Goal: Task Accomplishment & Management: Manage account settings

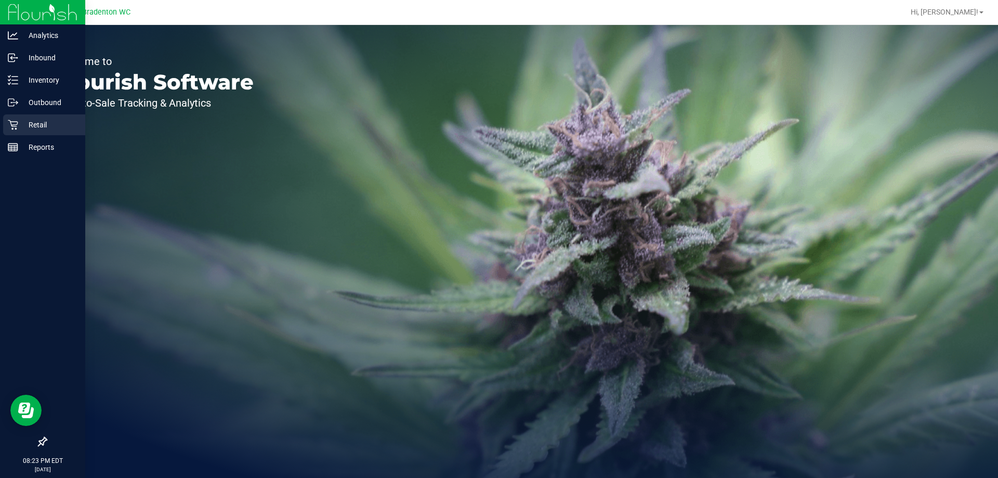
click at [16, 122] on icon at bounding box center [13, 125] width 10 height 10
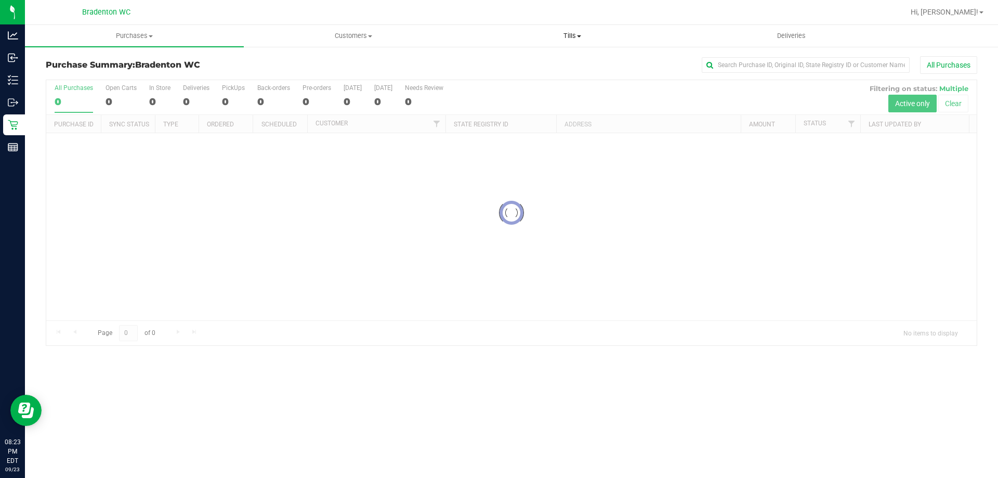
click at [565, 36] on span "Tills" at bounding box center [572, 35] width 218 height 9
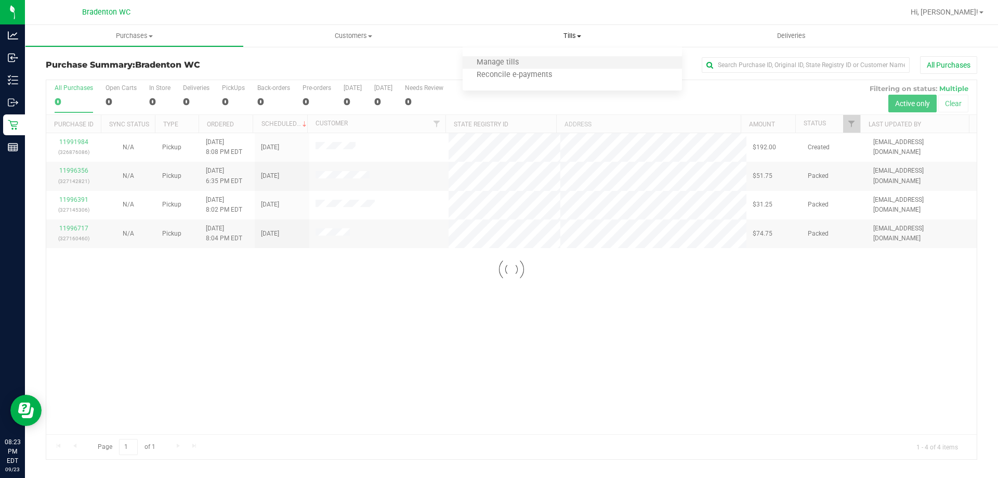
click at [557, 59] on li "Manage tills" at bounding box center [571, 63] width 219 height 12
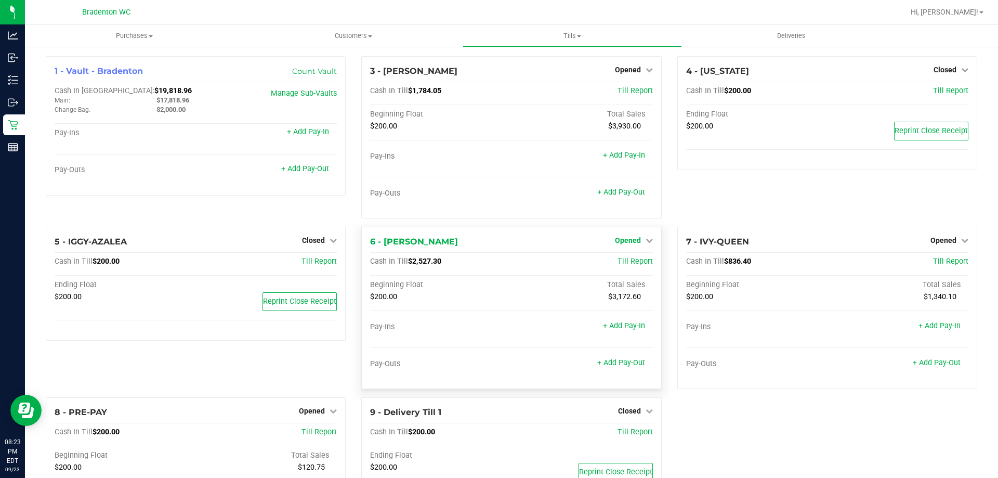
click at [629, 237] on span "Opened" at bounding box center [628, 240] width 26 height 8
click at [630, 258] on link "Close Till" at bounding box center [629, 262] width 28 height 8
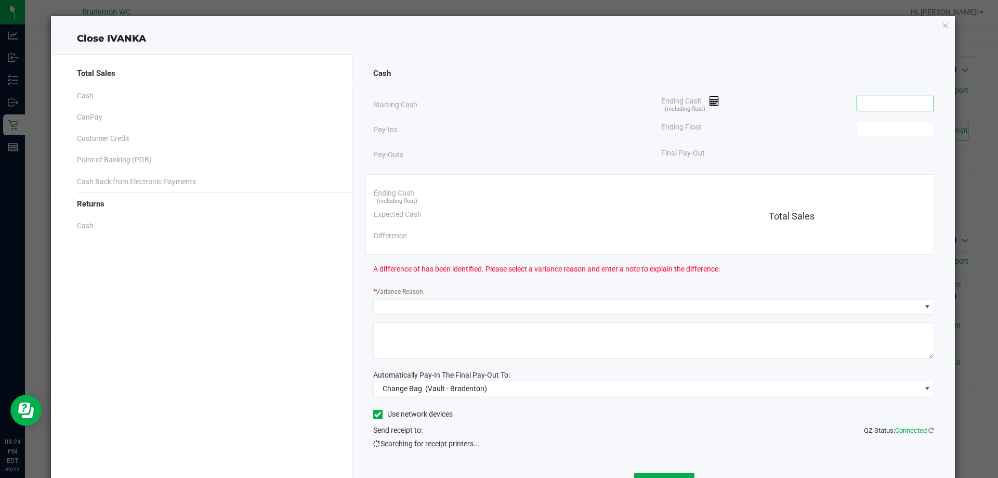
click at [888, 108] on input at bounding box center [895, 103] width 76 height 15
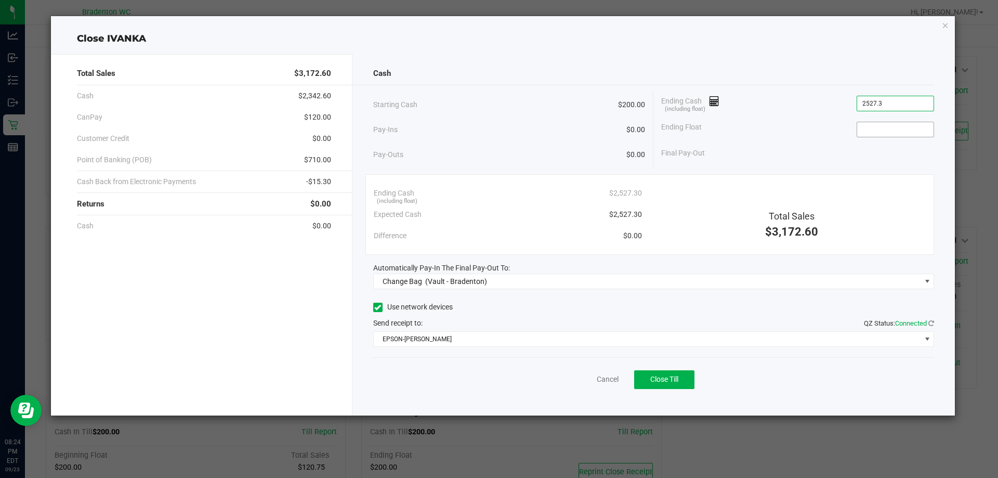
type input "$2,527.30"
click at [912, 124] on input at bounding box center [895, 129] width 76 height 15
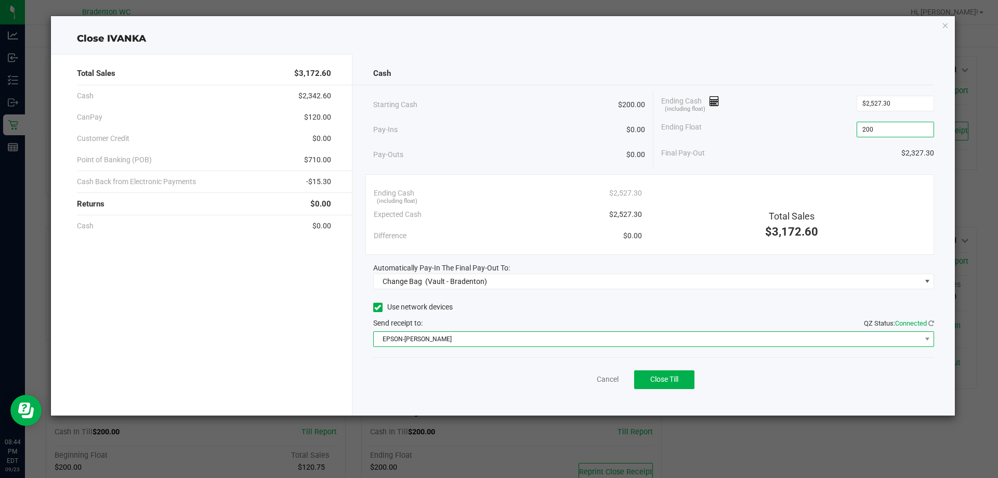
click at [679, 343] on span "EPSON-[PERSON_NAME]" at bounding box center [647, 339] width 547 height 15
type input "$200.00"
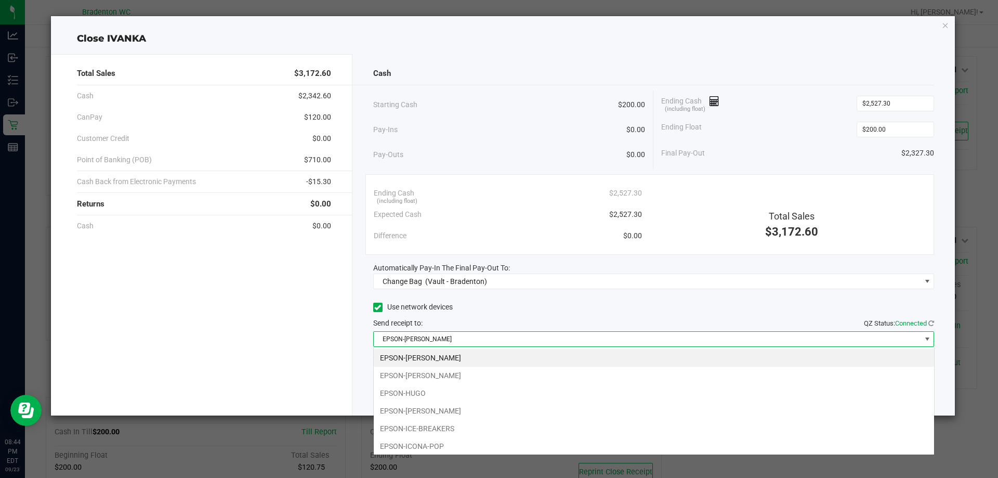
scroll to position [16, 561]
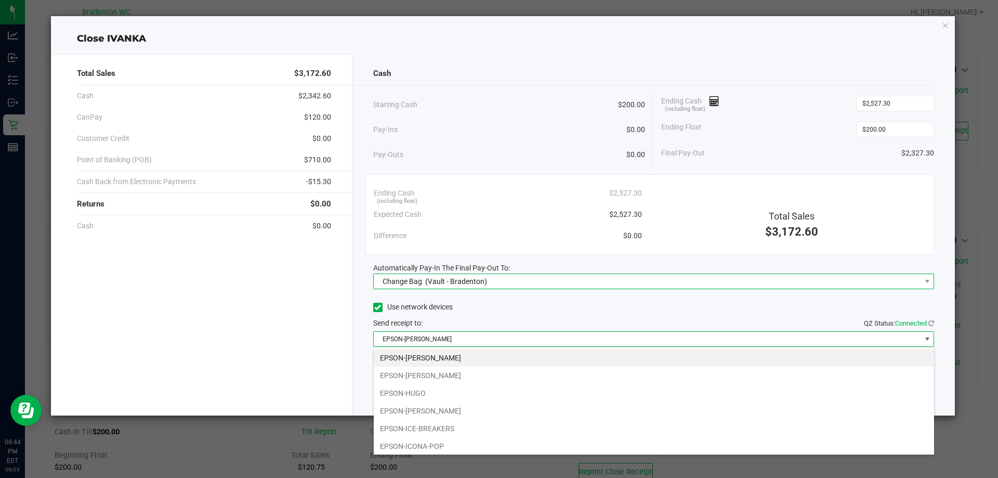
click at [570, 283] on span "Change Bag (Vault - Bradenton)" at bounding box center [647, 281] width 547 height 15
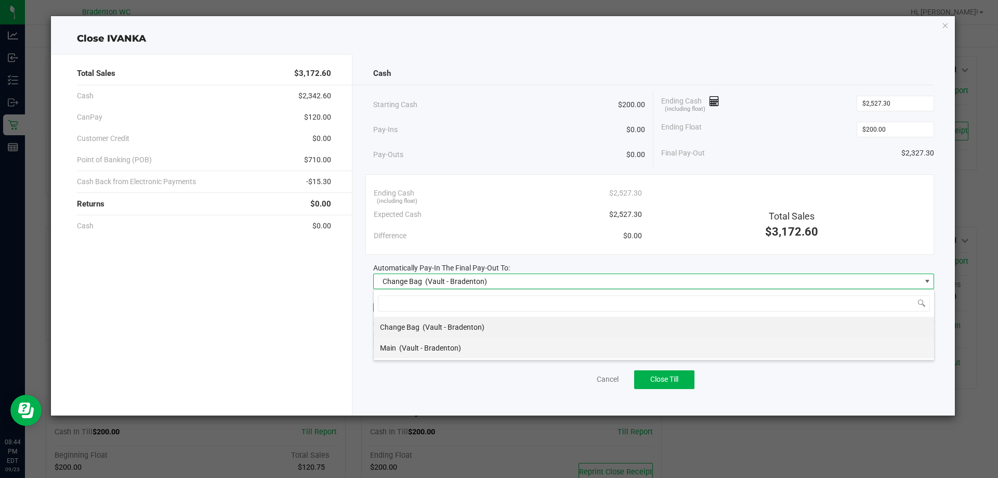
click at [509, 350] on li "Main (Vault - Bradenton)" at bounding box center [654, 347] width 560 height 21
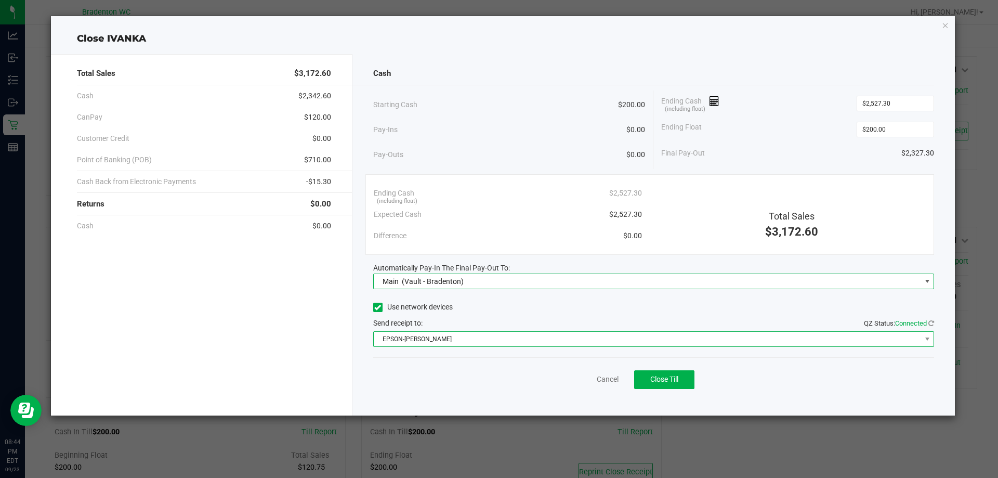
click at [514, 334] on span "EPSON-[PERSON_NAME]" at bounding box center [647, 339] width 547 height 15
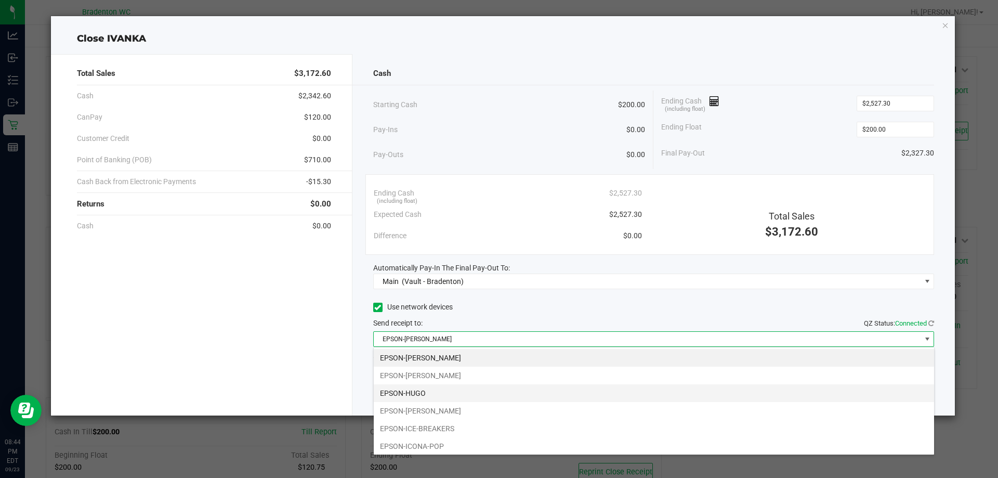
click at [474, 392] on li "EPSON-HUGO" at bounding box center [654, 393] width 560 height 18
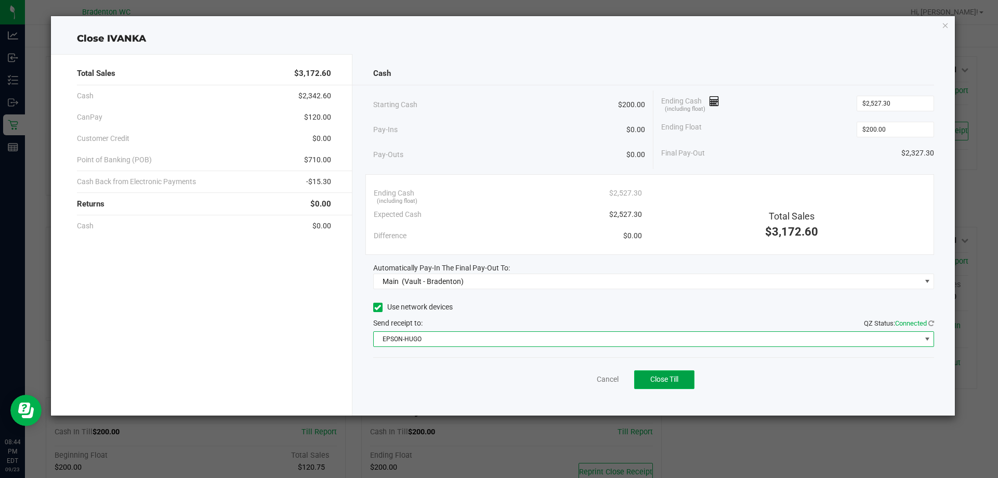
click at [651, 383] on span "Close Till" at bounding box center [664, 379] width 28 height 8
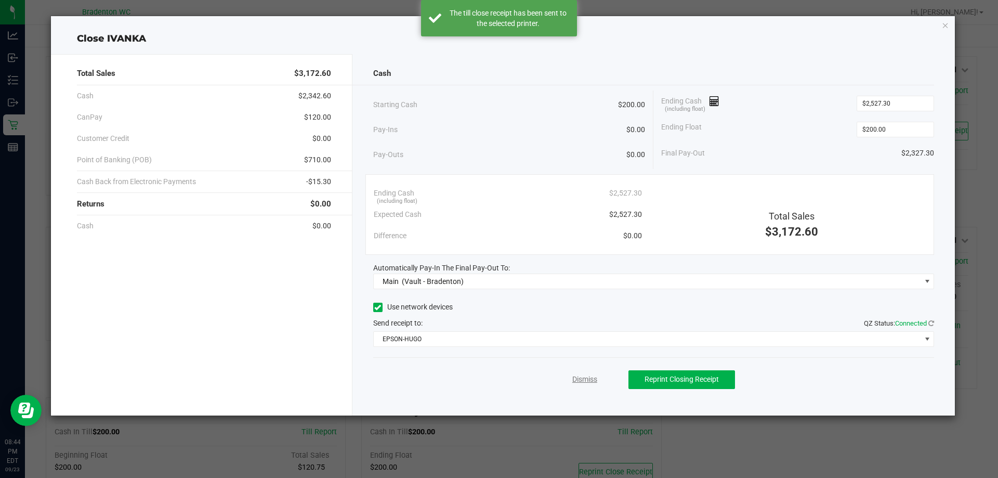
click at [590, 380] on link "Dismiss" at bounding box center [584, 379] width 25 height 11
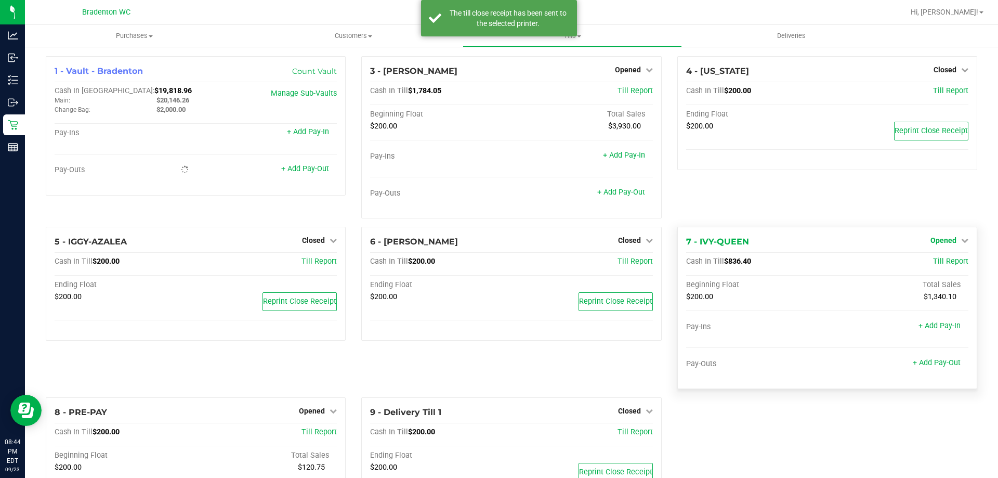
click at [940, 239] on span "Opened" at bounding box center [943, 240] width 26 height 8
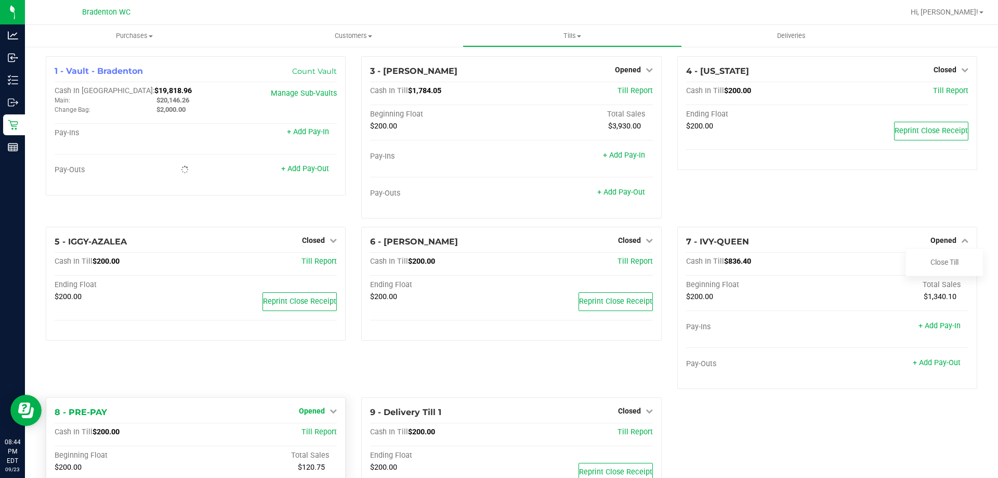
click at [326, 414] on link "Opened" at bounding box center [318, 410] width 38 height 8
click at [325, 432] on link "Close Till" at bounding box center [313, 432] width 28 height 8
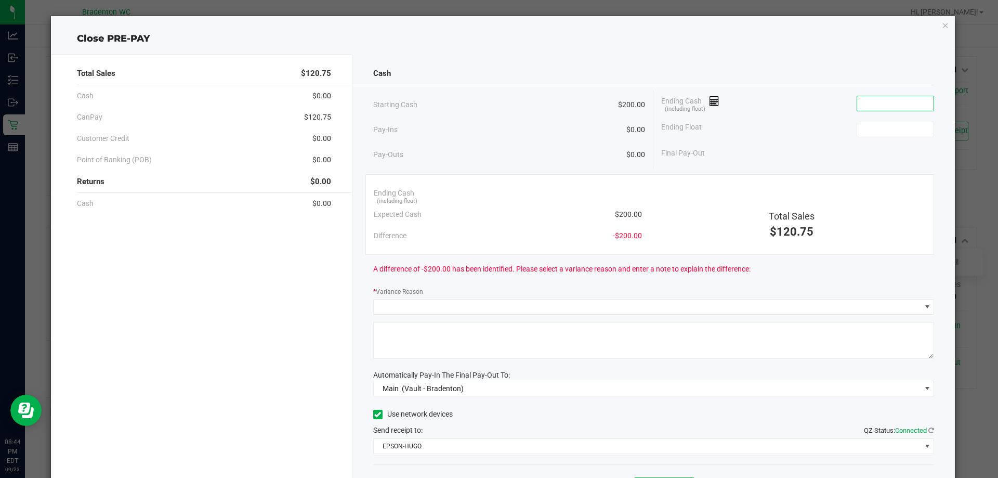
click at [889, 99] on input at bounding box center [895, 103] width 76 height 15
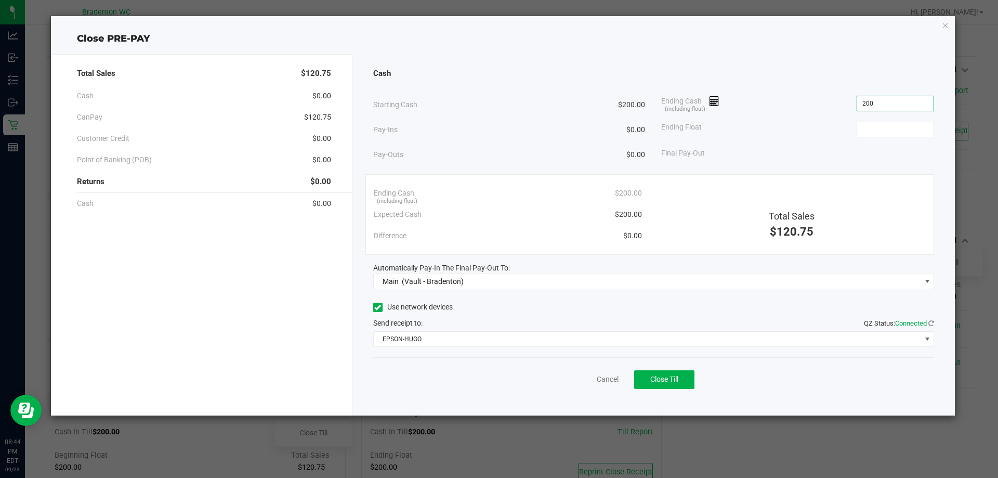
type input "$200.00"
click at [672, 376] on span "Close Till" at bounding box center [664, 379] width 28 height 8
click at [575, 378] on link "Dismiss" at bounding box center [584, 379] width 25 height 11
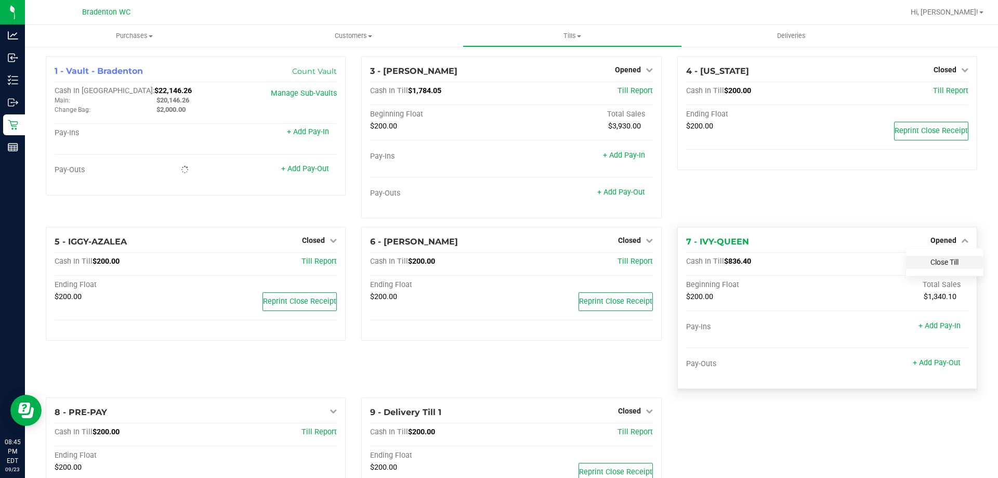
click at [930, 261] on link "Close Till" at bounding box center [944, 262] width 28 height 8
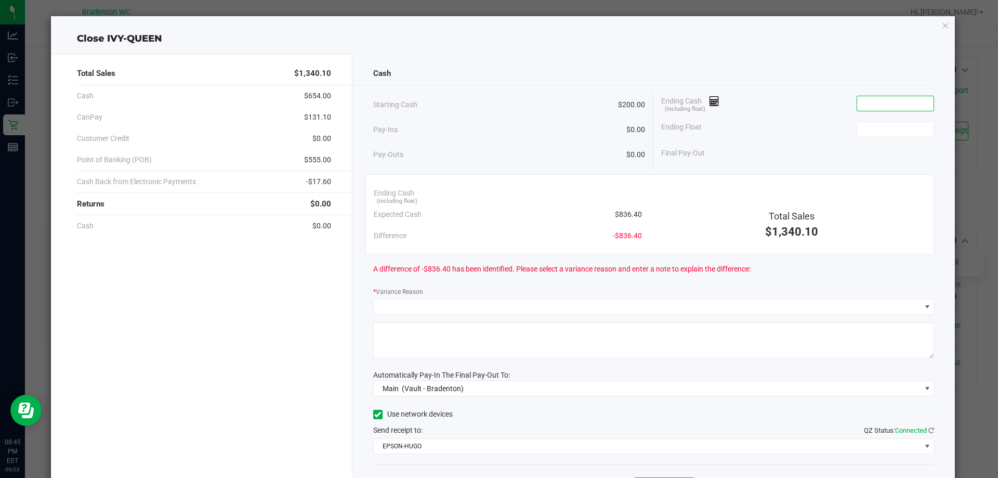
click at [862, 103] on input at bounding box center [895, 103] width 76 height 15
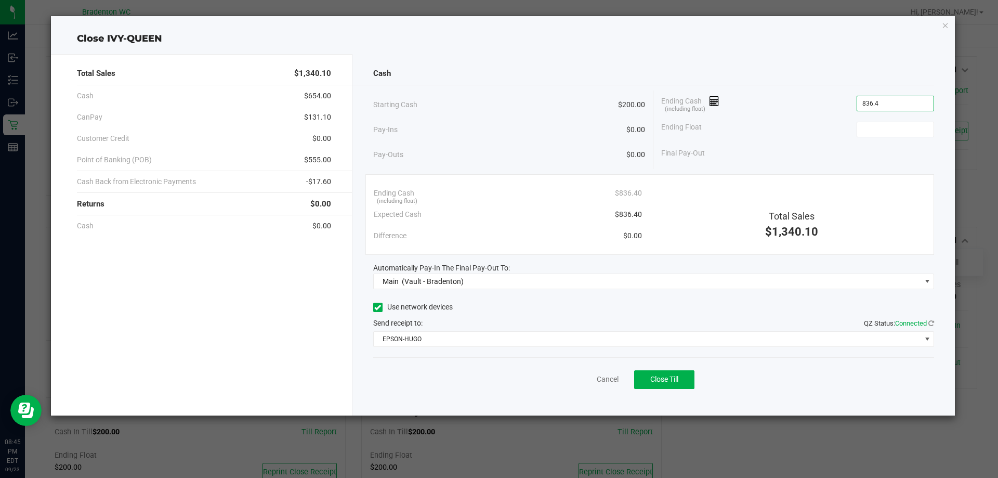
type input "$836.40"
type input "$200.00"
click at [681, 379] on button "Close Till" at bounding box center [664, 379] width 60 height 19
click at [576, 380] on link "Dismiss" at bounding box center [584, 379] width 25 height 11
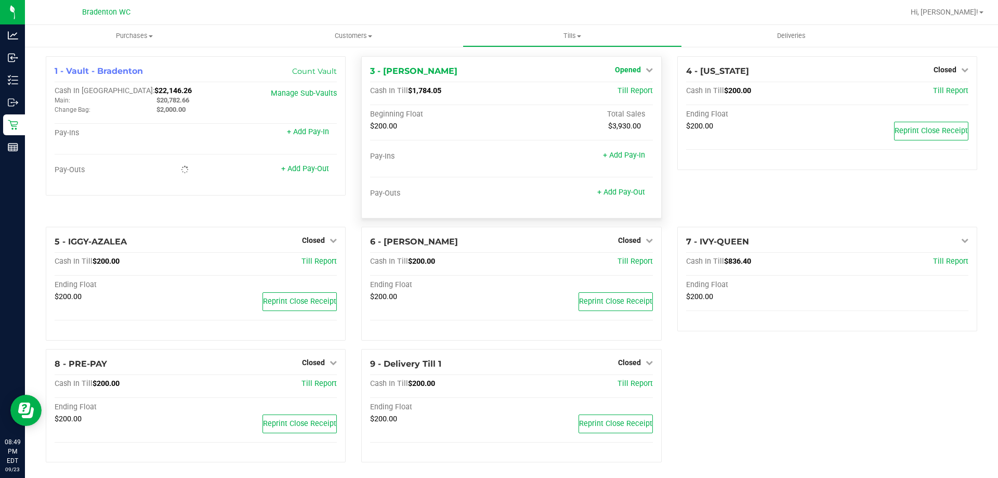
click at [627, 70] on span "Opened" at bounding box center [628, 69] width 26 height 8
click at [641, 92] on div "Close Till" at bounding box center [628, 91] width 77 height 13
click at [629, 94] on link "Close Till" at bounding box center [629, 91] width 28 height 8
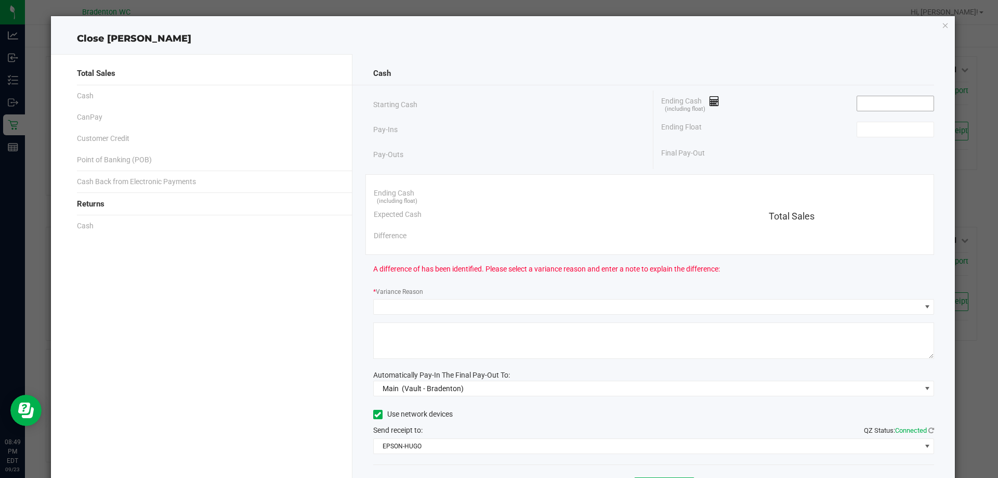
click at [864, 101] on input at bounding box center [895, 103] width 76 height 15
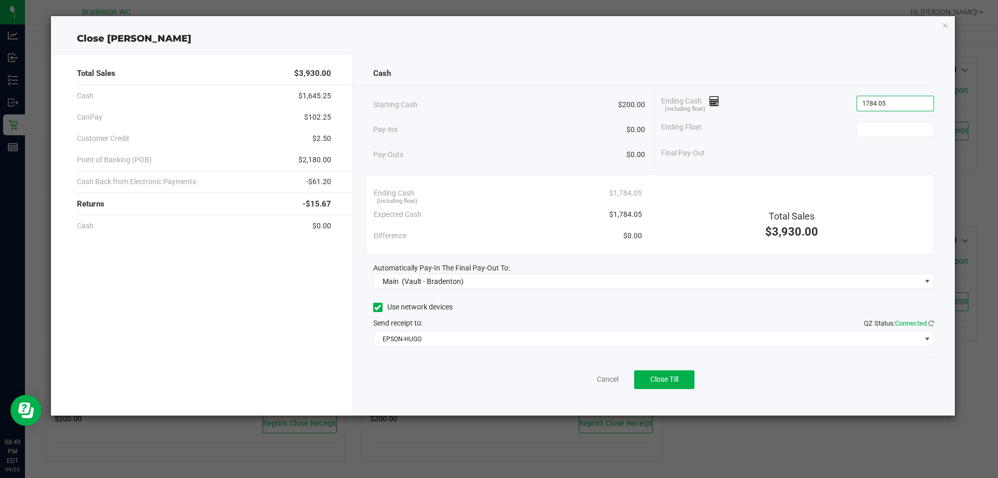
type input "$1,784.05"
type input "$200.00"
click at [677, 372] on button "Close Till" at bounding box center [664, 379] width 60 height 19
click at [577, 375] on link "Dismiss" at bounding box center [584, 379] width 25 height 11
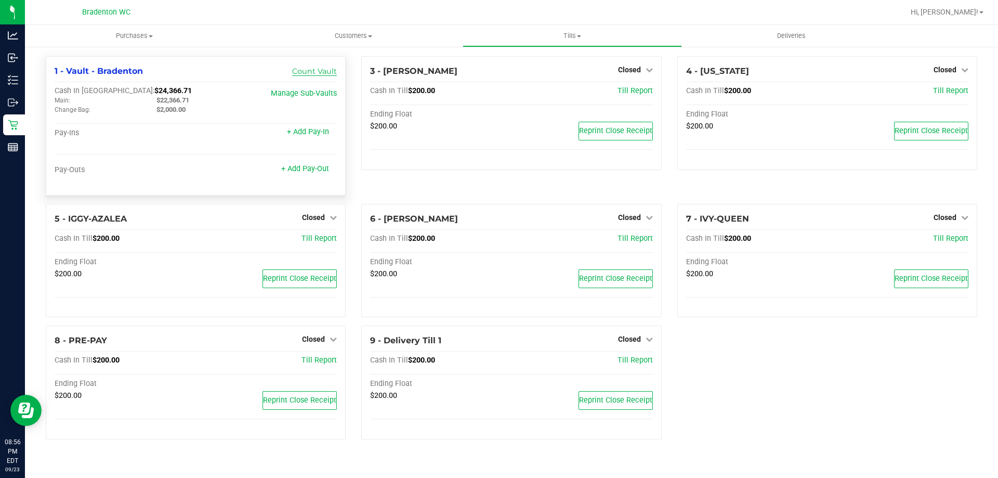
click at [329, 72] on link "Count Vault" at bounding box center [314, 71] width 45 height 9
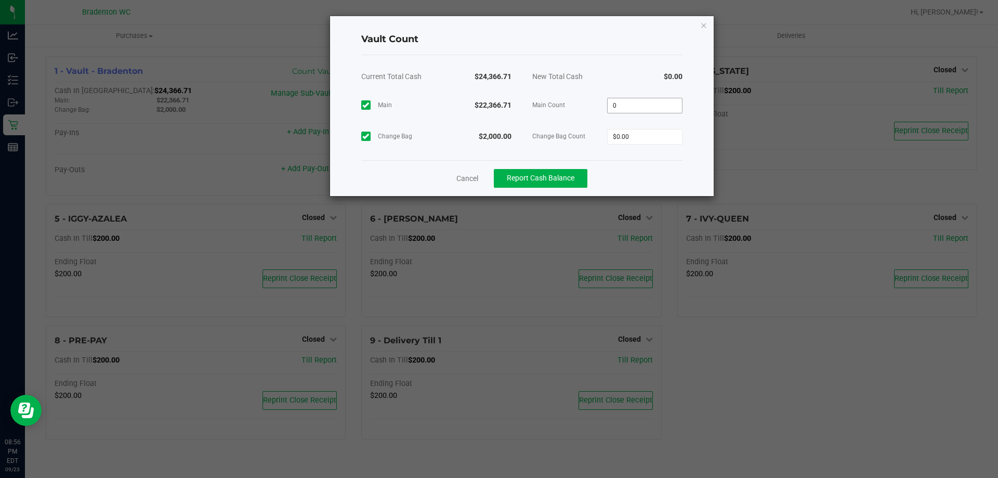
click at [643, 106] on input "0" at bounding box center [644, 105] width 74 height 15
type input "$22,366.71"
type input "$2,000.00"
click at [543, 176] on span "Report Cash Balance" at bounding box center [541, 178] width 68 height 8
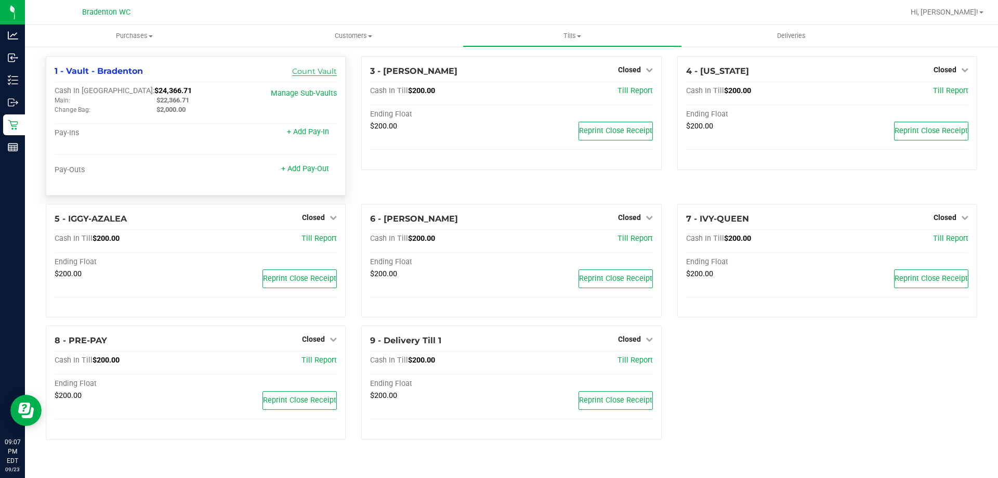
click at [301, 72] on link "Count Vault" at bounding box center [314, 71] width 45 height 9
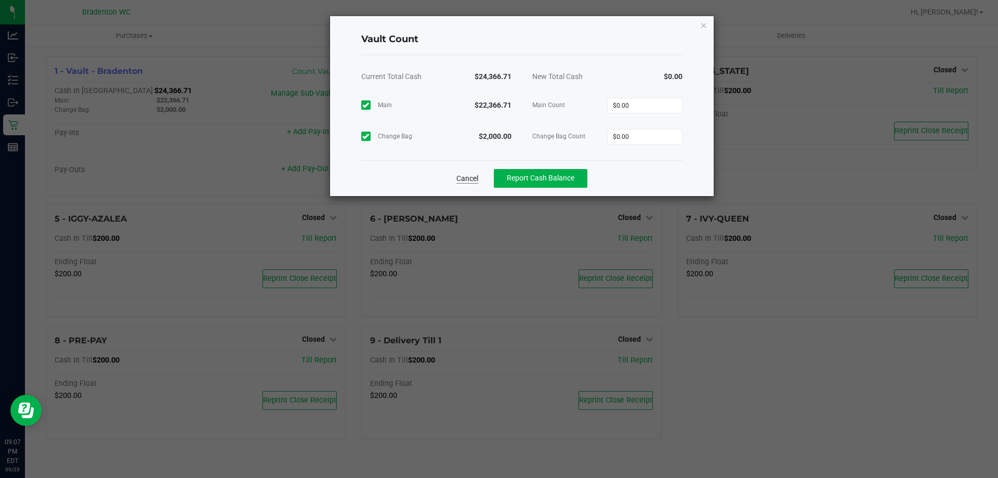
click at [474, 183] on link "Cancel" at bounding box center [467, 178] width 22 height 10
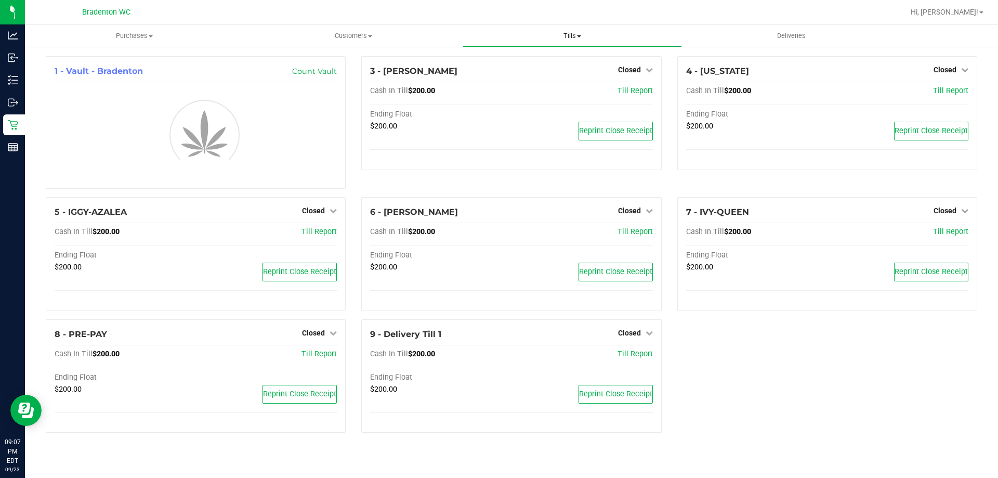
click at [564, 36] on span "Tills" at bounding box center [572, 35] width 218 height 9
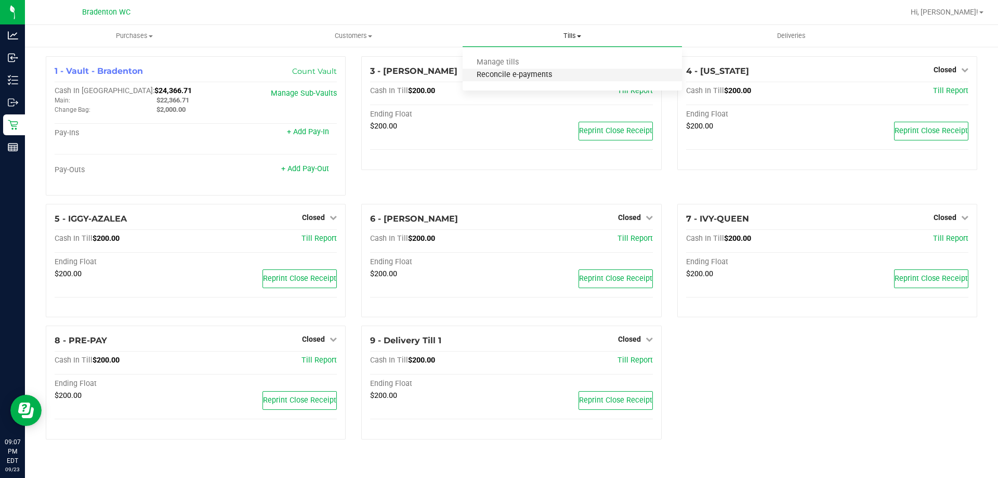
click at [545, 76] on span "Reconcile e-payments" at bounding box center [513, 75] width 103 height 9
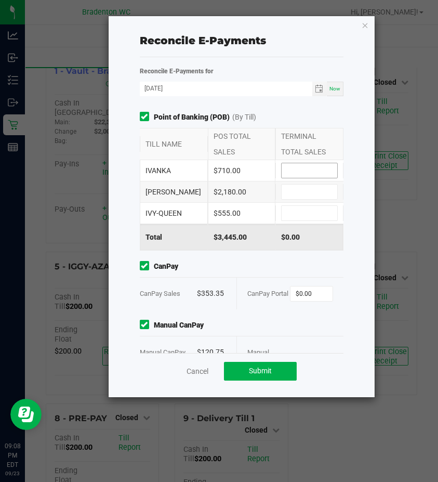
click at [312, 174] on input at bounding box center [310, 170] width 56 height 15
type input "$710.00"
type input "$2,180.00"
click at [296, 220] on input at bounding box center [310, 213] width 56 height 15
type input "$555.00"
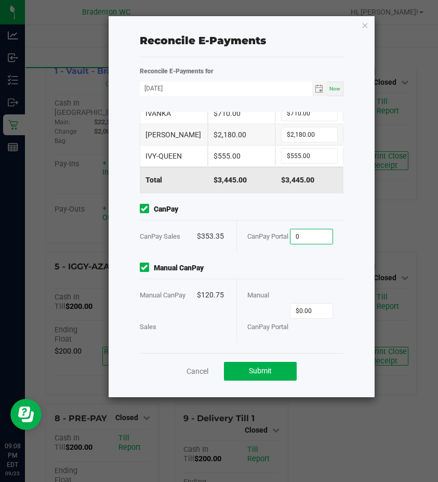
scroll to position [104, 0]
type input "$353.35"
click at [302, 318] on input "0" at bounding box center [311, 310] width 42 height 15
type input "2"
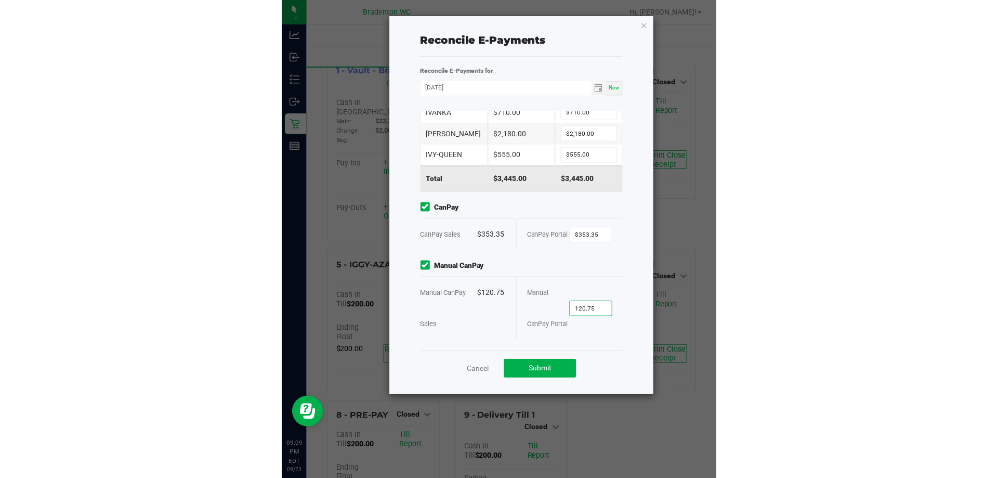
scroll to position [139, 0]
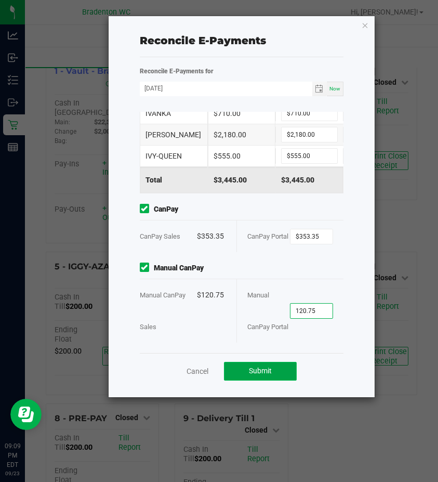
type input "$120.75"
click at [278, 368] on button "Submit" at bounding box center [260, 371] width 73 height 19
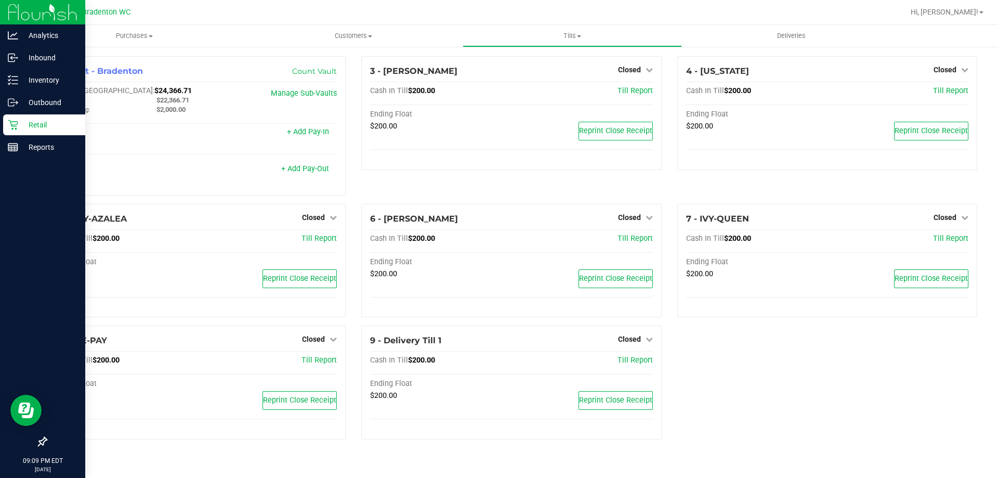
click at [14, 126] on icon at bounding box center [13, 125] width 10 height 10
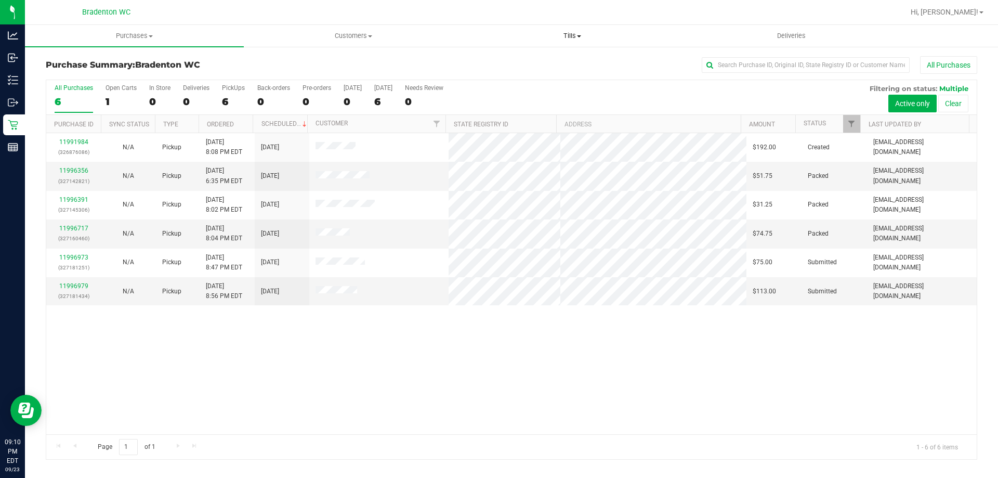
click at [572, 38] on span "Tills" at bounding box center [572, 35] width 218 height 9
click at [515, 60] on span "Manage tills" at bounding box center [497, 62] width 70 height 9
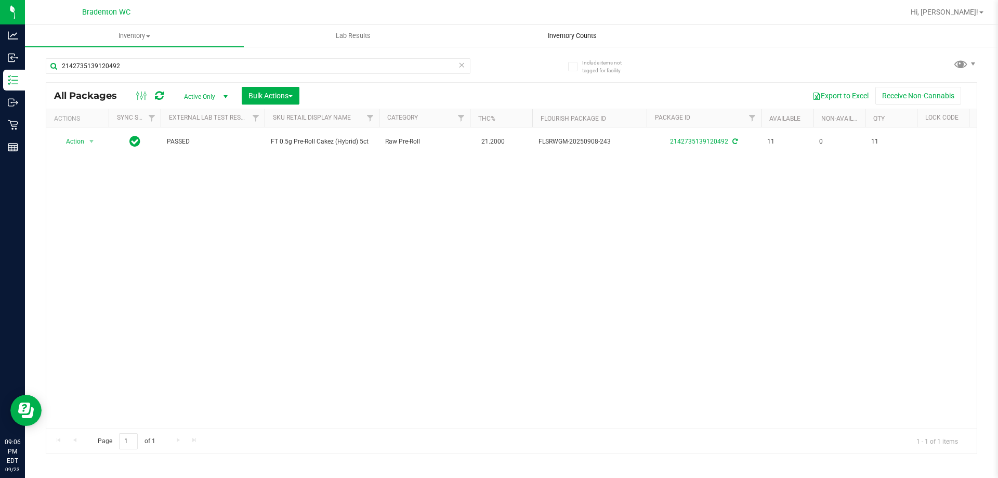
click at [559, 36] on span "Inventory Counts" at bounding box center [572, 35] width 77 height 9
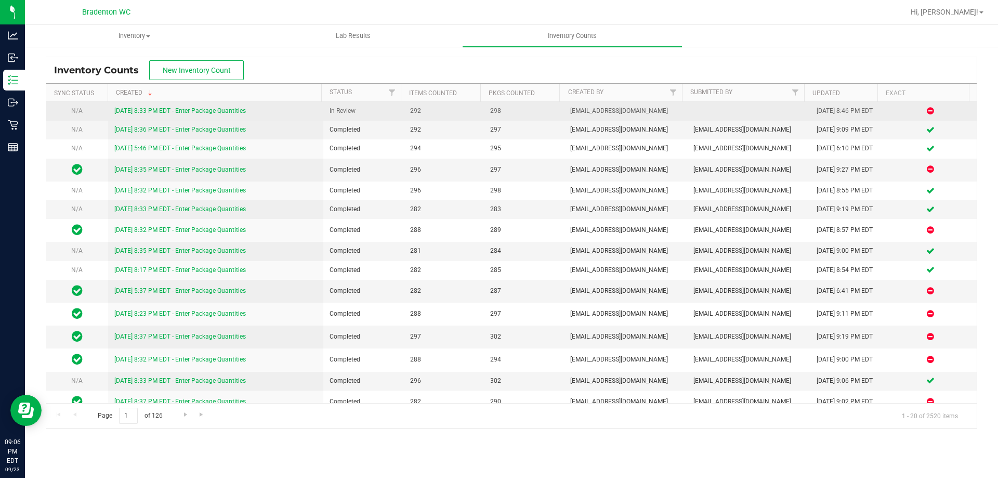
click at [236, 109] on link "9/23/25 8:33 PM EDT - Enter Package Quantities" at bounding box center [179, 110] width 131 height 7
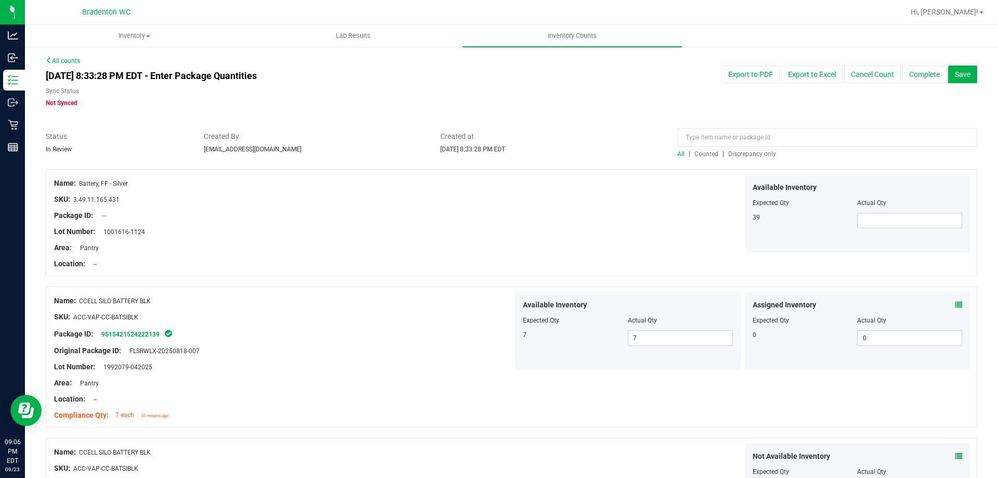
click at [747, 151] on span "Discrepancy only" at bounding box center [752, 153] width 48 height 7
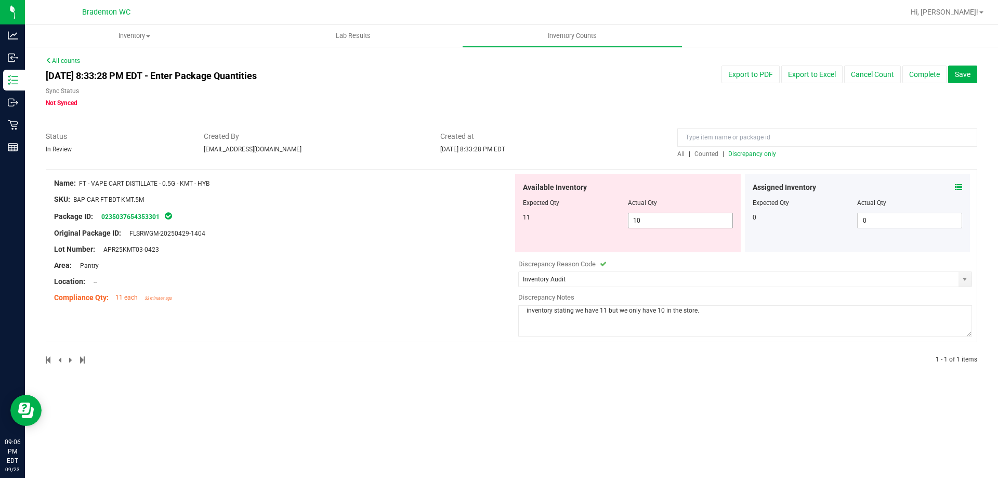
click at [662, 218] on span "10 10" at bounding box center [680, 221] width 105 height 16
click at [662, 218] on input "10" at bounding box center [680, 220] width 104 height 15
type input "11"
drag, startPoint x: 422, startPoint y: 219, endPoint x: 461, endPoint y: 231, distance: 40.9
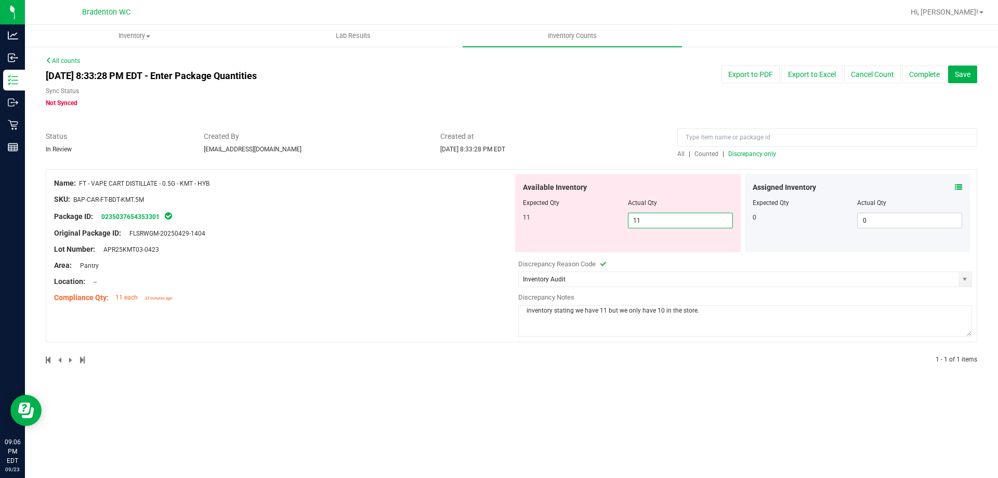
click at [425, 219] on div "Package ID: 0235037654353301" at bounding box center [283, 216] width 459 height 12
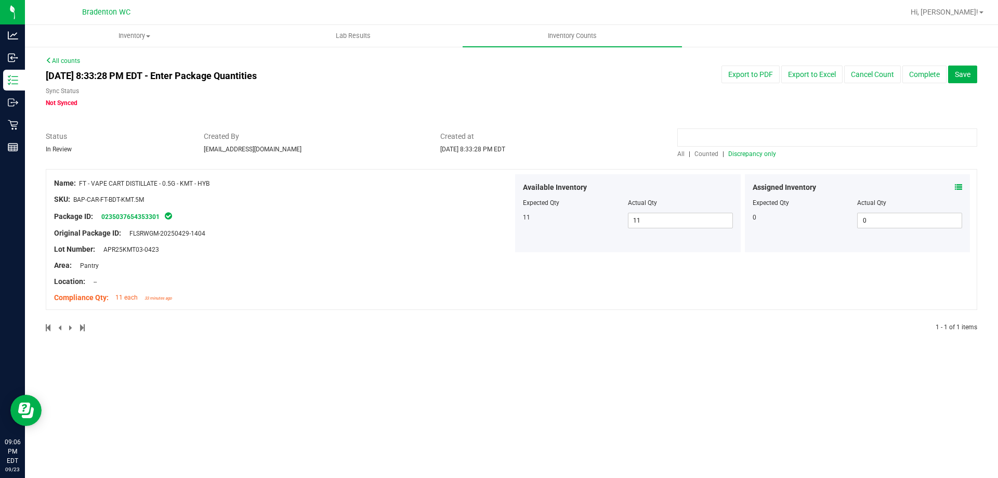
click at [802, 136] on input at bounding box center [827, 137] width 300 height 18
click at [768, 156] on span "Discrepancy only" at bounding box center [752, 153] width 48 height 7
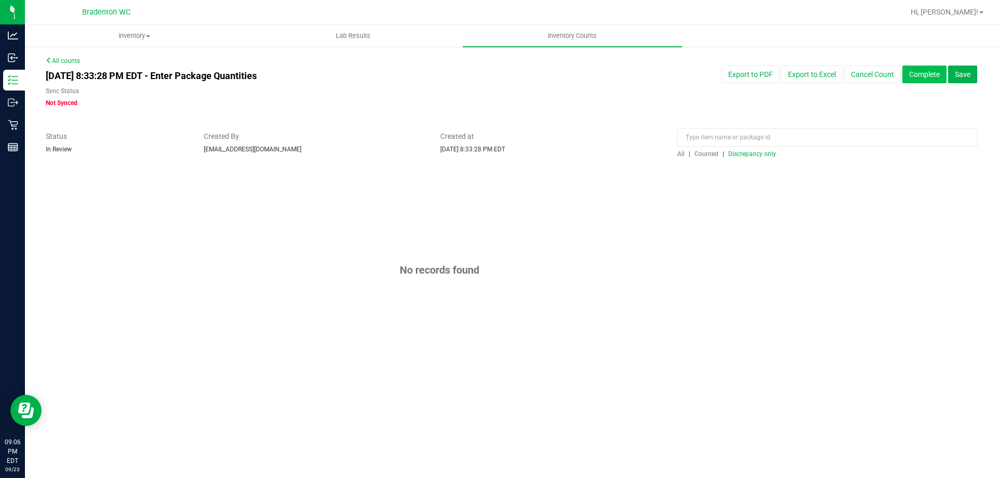
click at [919, 72] on button "Complete" at bounding box center [924, 74] width 44 height 18
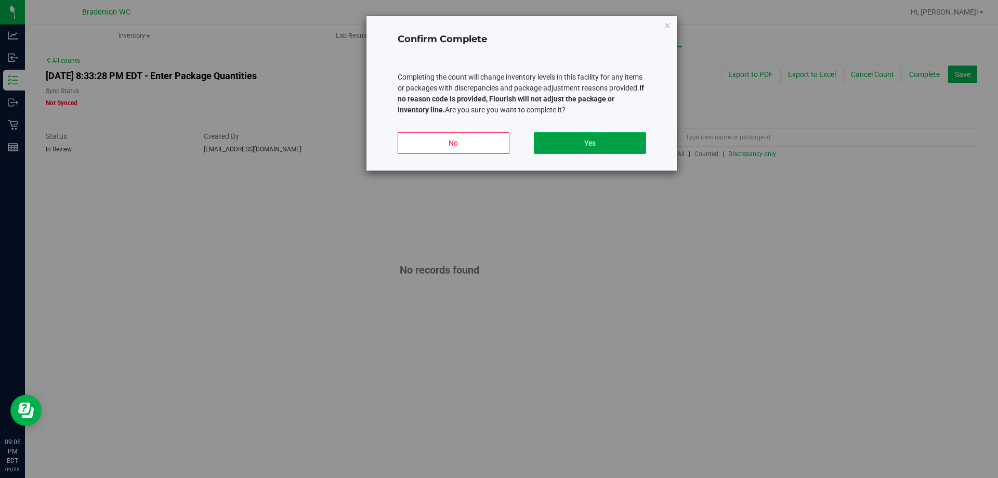
click at [572, 143] on button "Yes" at bounding box center [590, 143] width 112 height 22
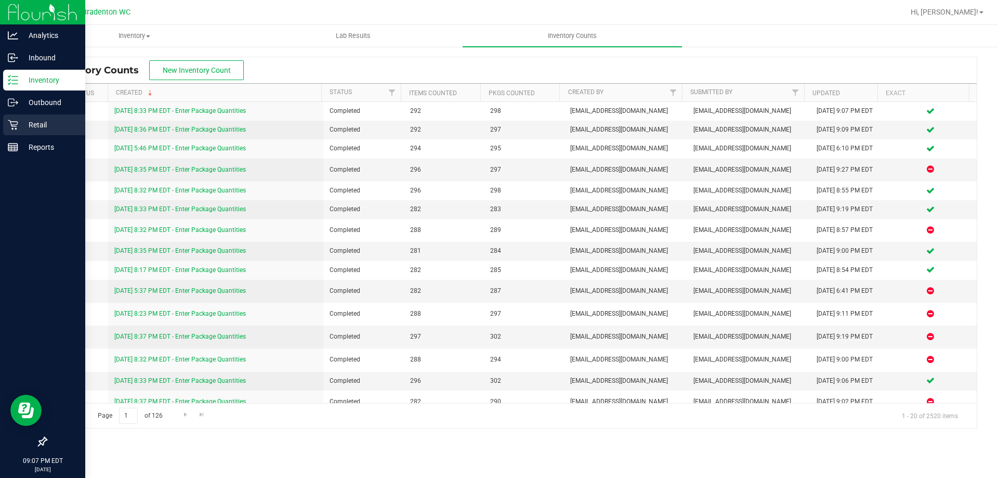
click at [39, 128] on p "Retail" at bounding box center [49, 124] width 62 height 12
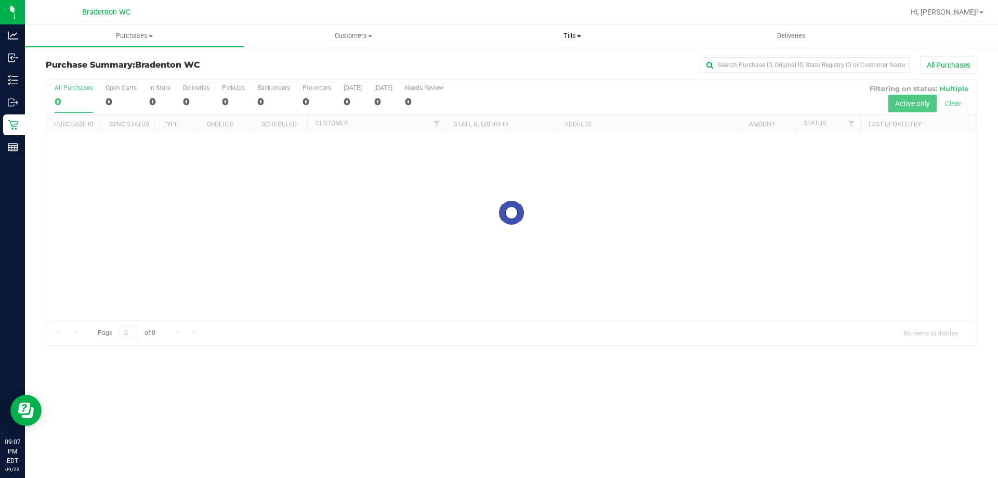
click at [567, 35] on span "Tills" at bounding box center [572, 35] width 218 height 9
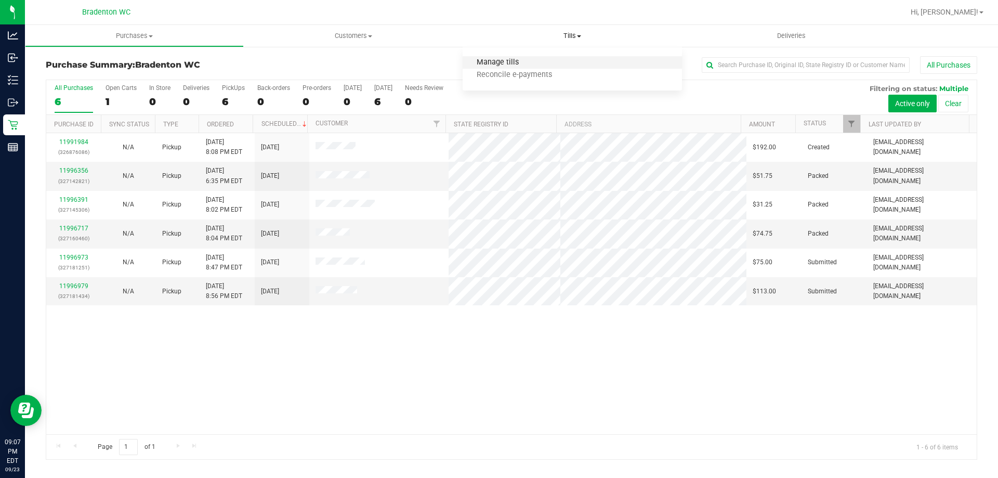
click at [509, 61] on span "Manage tills" at bounding box center [497, 62] width 70 height 9
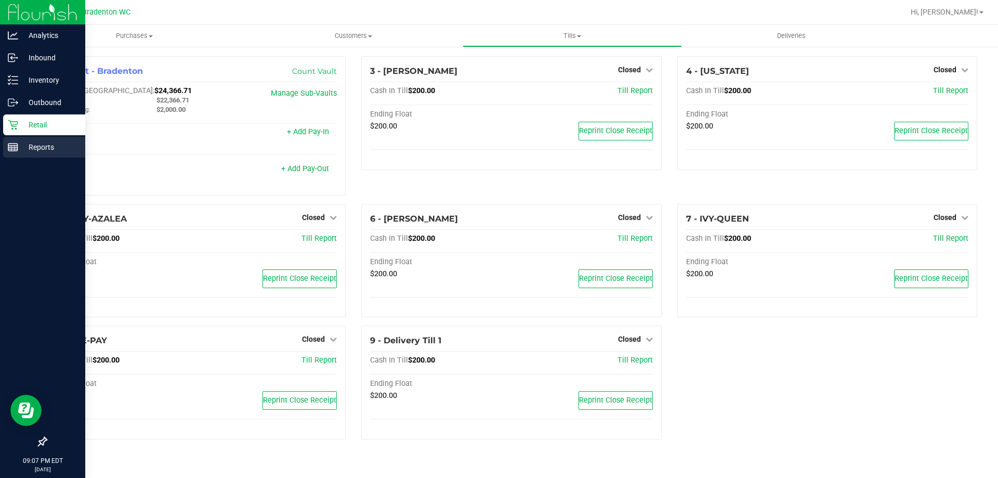
click at [17, 139] on div "Reports" at bounding box center [44, 147] width 82 height 21
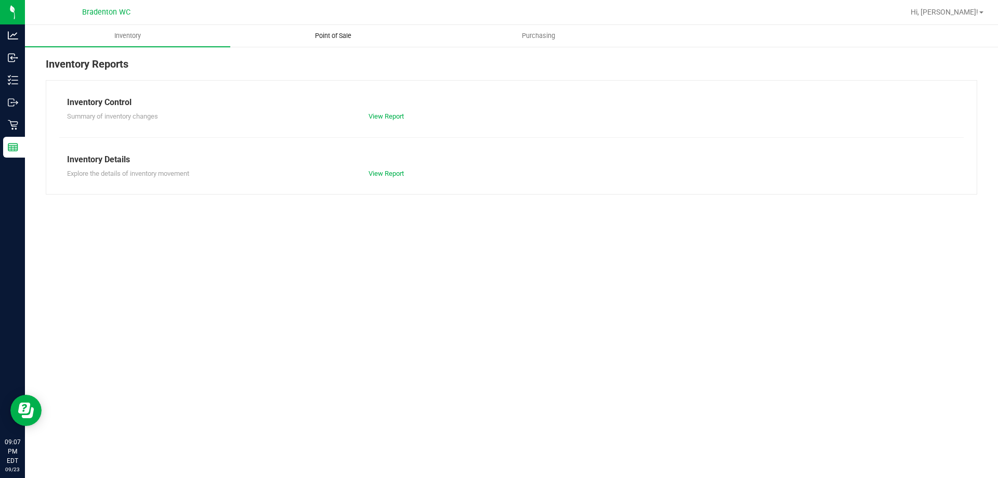
click at [336, 36] on span "Point of Sale" at bounding box center [333, 35] width 64 height 9
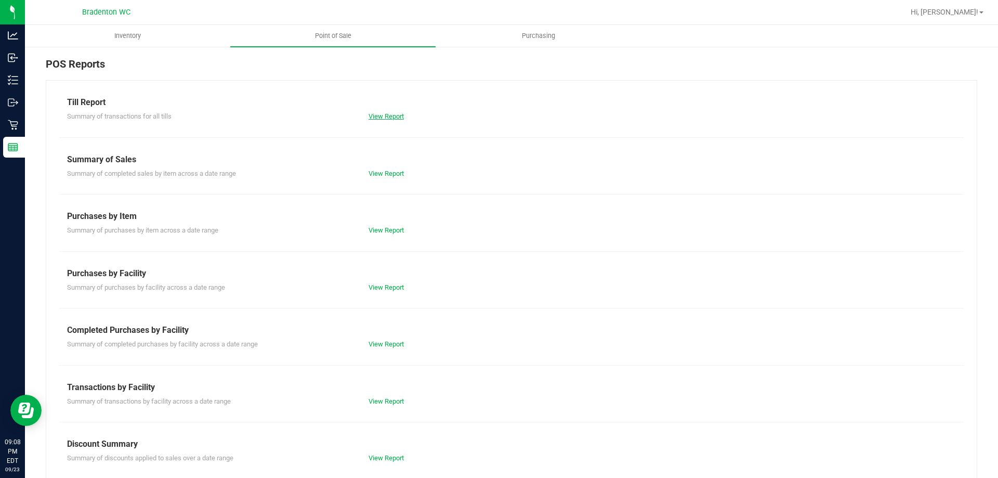
click at [382, 116] on link "View Report" at bounding box center [385, 116] width 35 height 8
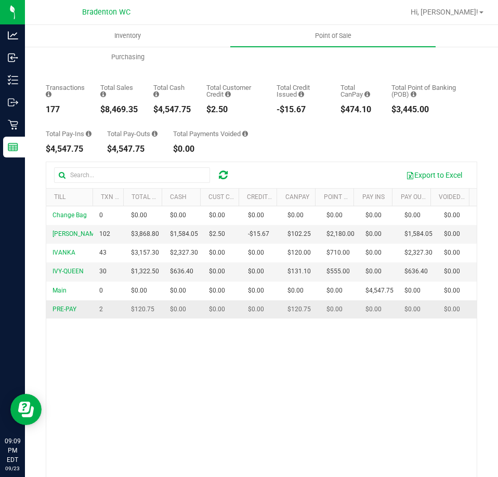
scroll to position [52, 0]
